Goal: Task Accomplishment & Management: Complete application form

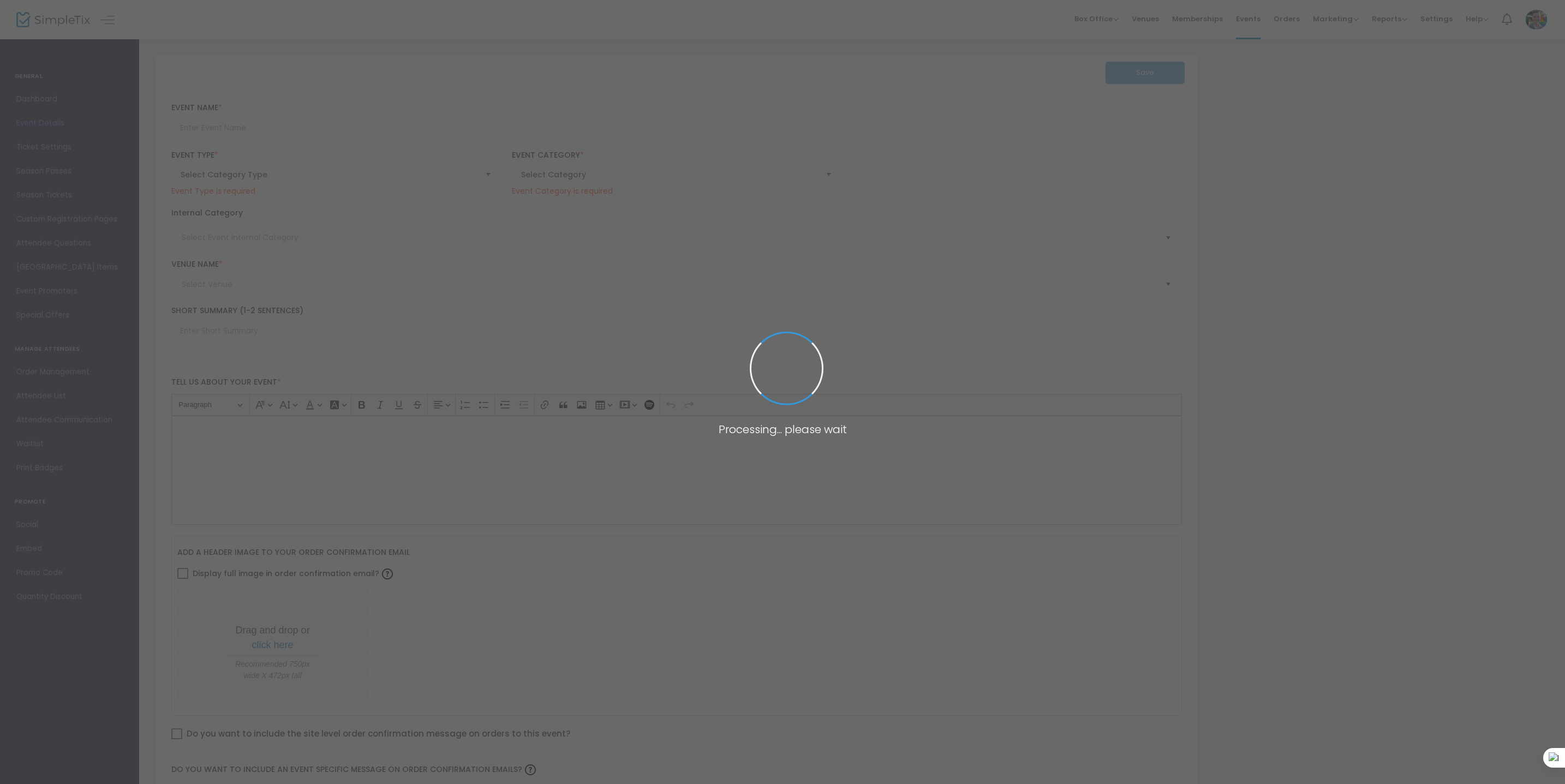
type input "Art & Aperitifs: Artist Talk with [PERSON_NAME]"
type textarea "Following his first solo exhibition Club Rapture and the Ecstasy Afters exhibit…"
type input "Register"
type input "Talks & Presentations"
type input "[PERSON_NAME][GEOGRAPHIC_DATA]"
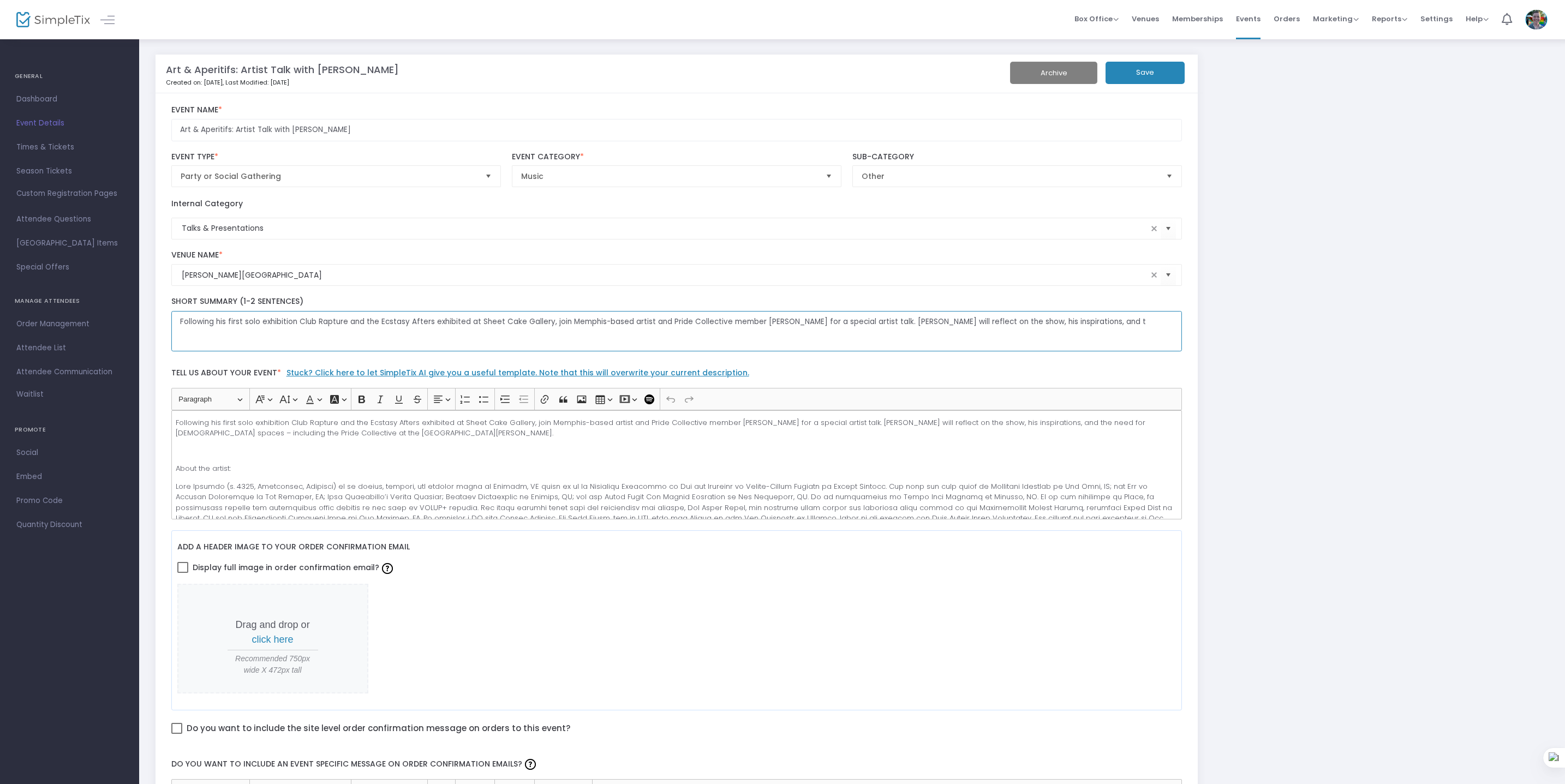
click at [515, 336] on textarea "Following his first solo exhibition Club Rapture and the Ecstasy Afters exhibit…" at bounding box center [676, 331] width 1011 height 41
click at [365, 76] on m-panel-title "Art & Aperitifs: Artist Talk with [PERSON_NAME]" at bounding box center [282, 70] width 233 height 15
click at [365, 75] on m-panel-title "Art & Aperitifs: Artist Talk with [PERSON_NAME]" at bounding box center [282, 70] width 233 height 15
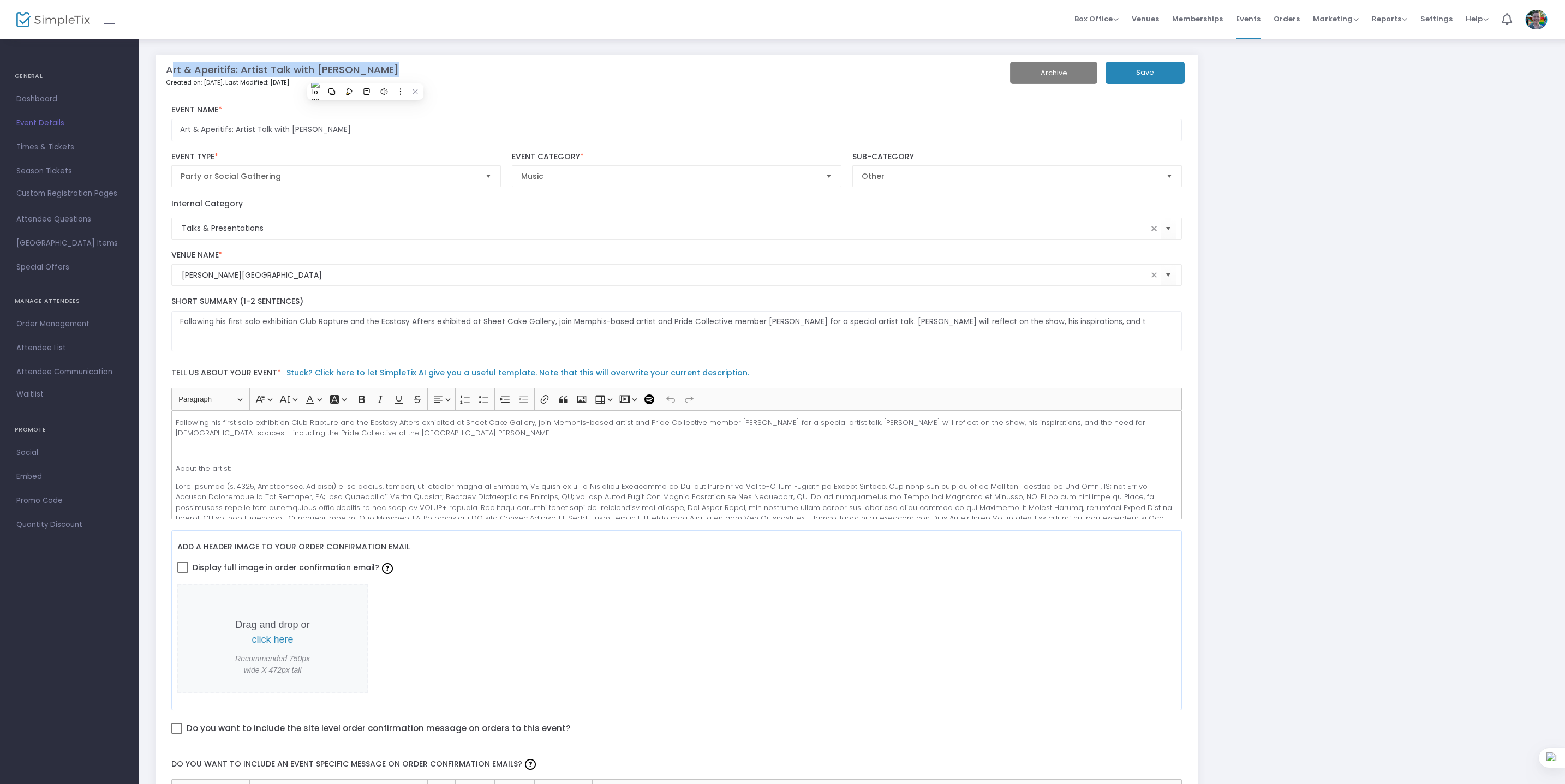
click at [365, 75] on m-panel-title "Art & Aperitifs: Artist Talk with [PERSON_NAME]" at bounding box center [282, 70] width 233 height 15
copy m-panel-title "Art & Aperitifs: Artist Talk with [PERSON_NAME]"
